Goal: Task Accomplishment & Management: Manage account settings

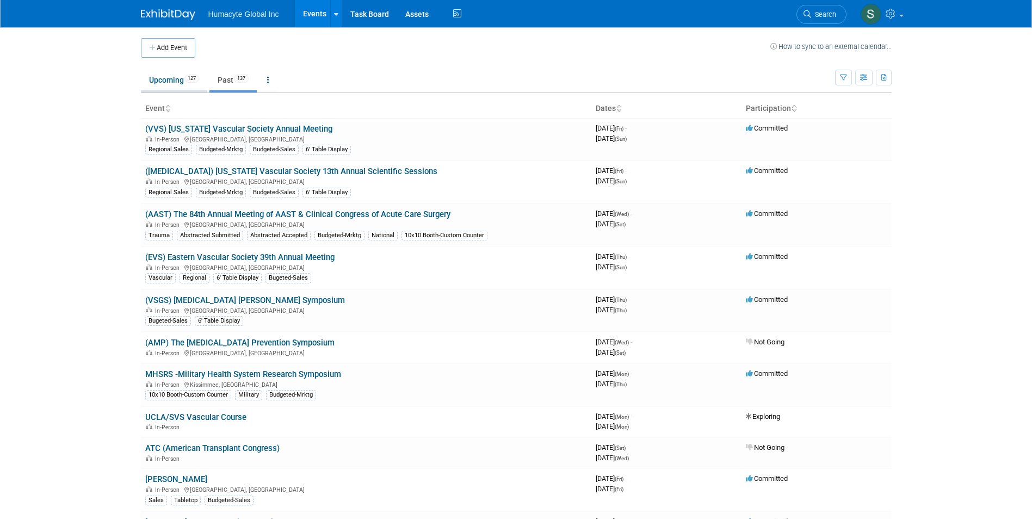
click at [183, 81] on link "Upcoming 127" at bounding box center [174, 80] width 66 height 21
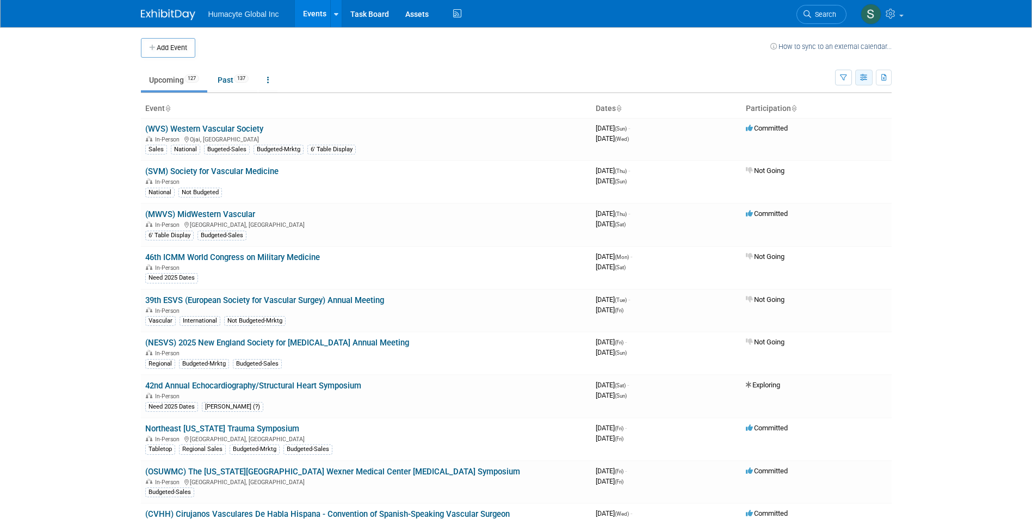
click at [863, 84] on button "button" at bounding box center [863, 78] width 17 height 16
click at [844, 79] on icon "button" at bounding box center [843, 78] width 7 height 7
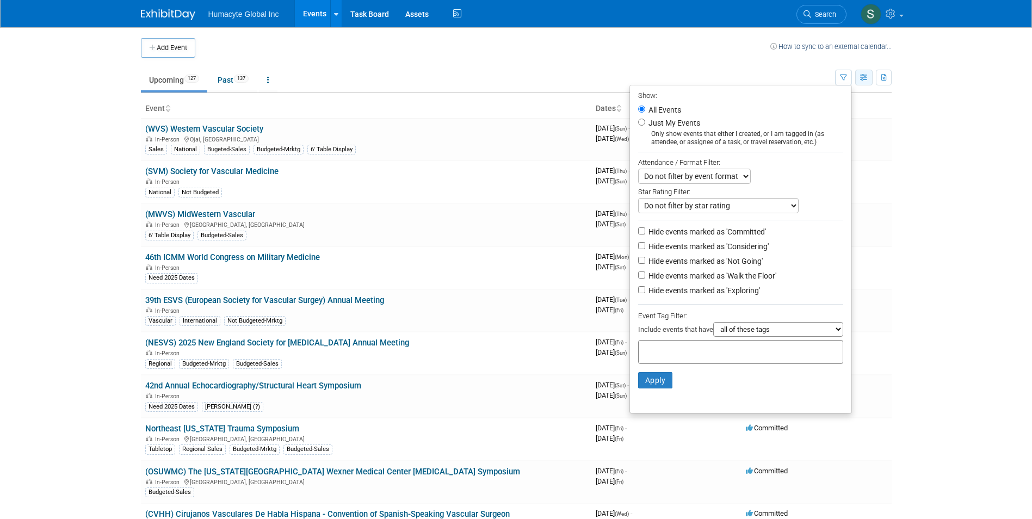
click at [868, 78] on icon "button" at bounding box center [864, 78] width 8 height 7
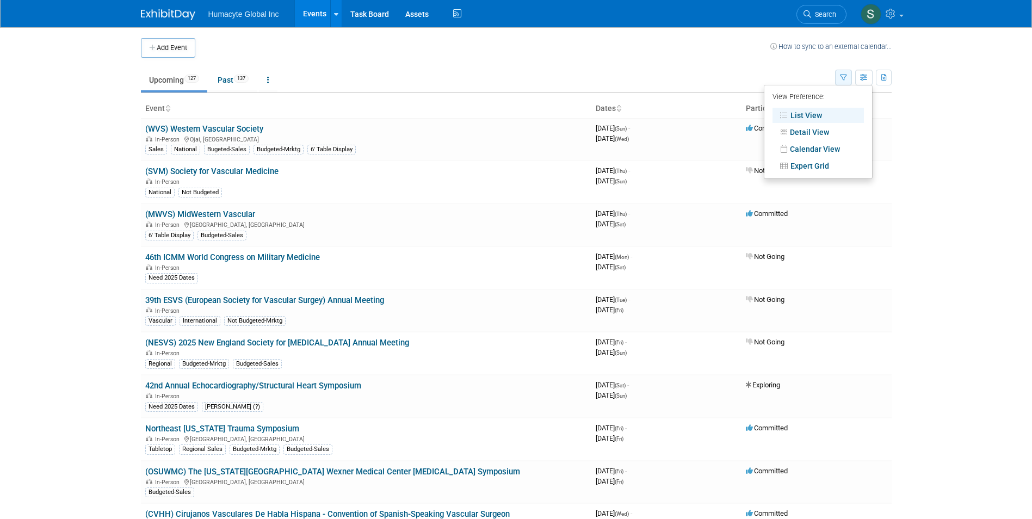
click at [850, 76] on button "button" at bounding box center [843, 78] width 17 height 16
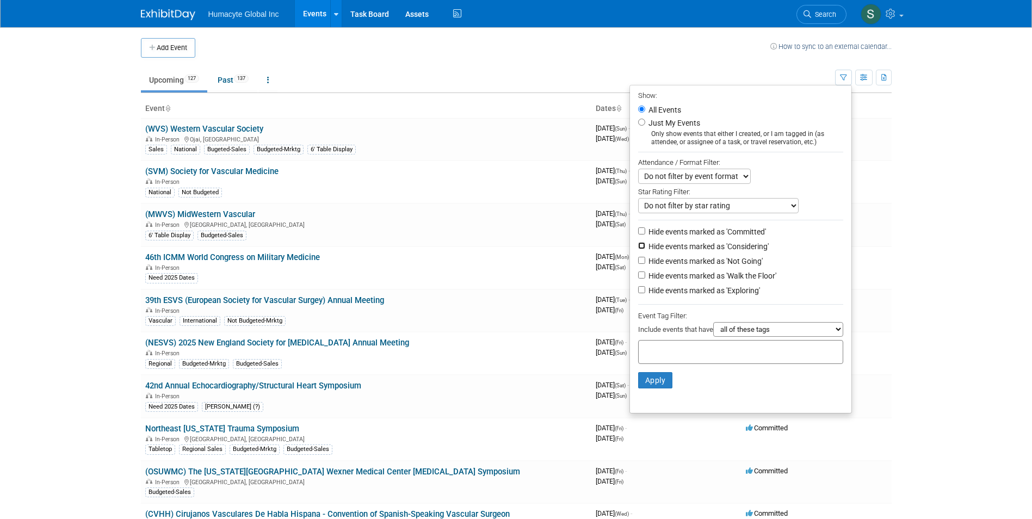
click at [638, 249] on input "Hide events marked as 'Considering'" at bounding box center [641, 245] width 7 height 7
checkbox input "true"
click at [638, 262] on input "Hide events marked as 'Not Going'" at bounding box center [641, 260] width 7 height 7
checkbox input "true"
click at [638, 277] on input "Hide events marked as 'Walk the Floor'" at bounding box center [641, 274] width 7 height 7
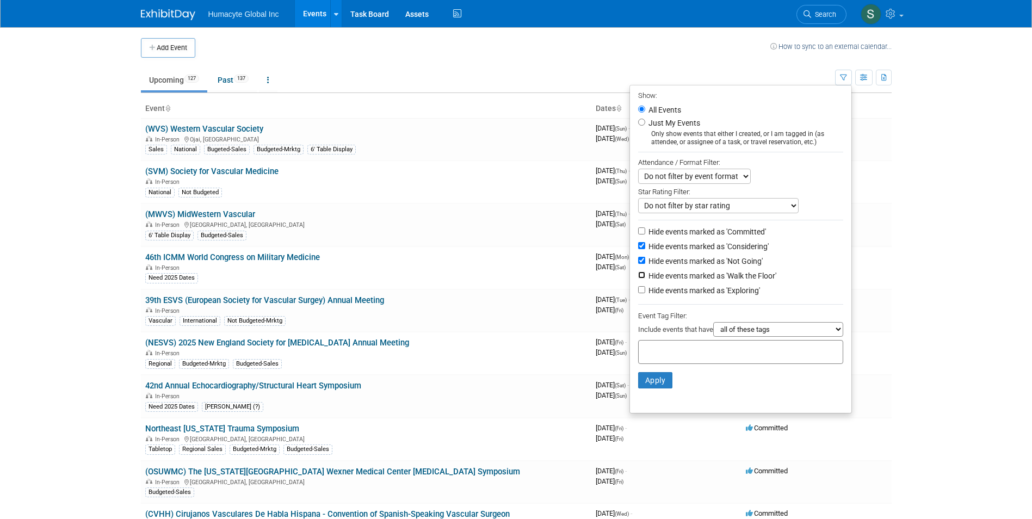
checkbox input "true"
click at [638, 293] on input "Hide events marked as 'Exploring'" at bounding box center [641, 289] width 7 height 7
checkbox input "true"
click at [658, 381] on button "Apply" at bounding box center [655, 380] width 35 height 16
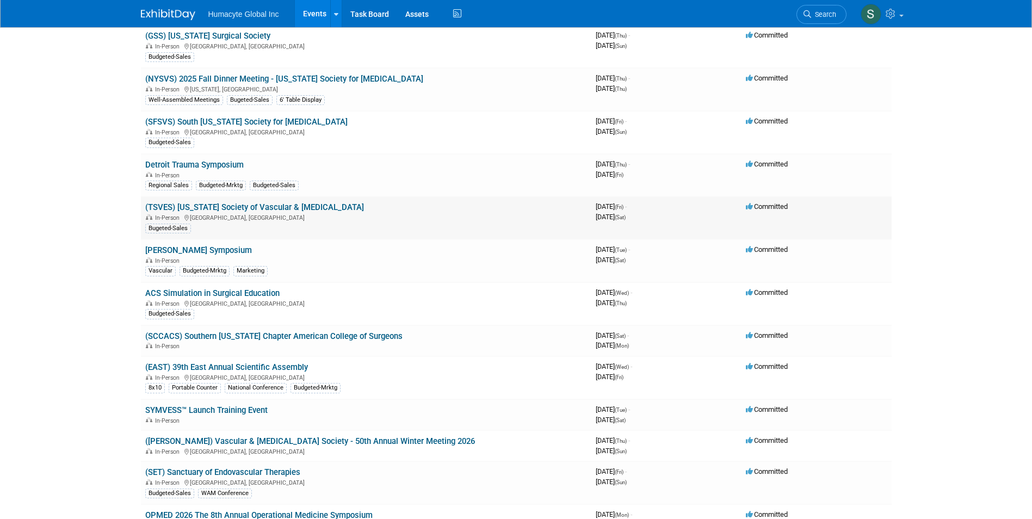
scroll to position [326, 0]
